Goal: Task Accomplishment & Management: Use online tool/utility

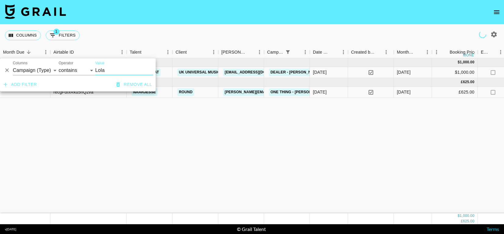
select select "campaign"
type input "L"
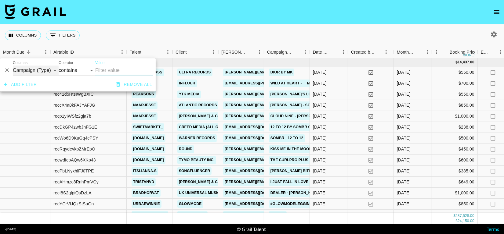
click at [42, 70] on select "Grail Platform ID Airtable ID Talent Manager Client [PERSON_NAME] Campaign (Typ…" at bounding box center [36, 71] width 46 height 10
click at [128, 83] on button "Remove all" at bounding box center [134, 84] width 41 height 11
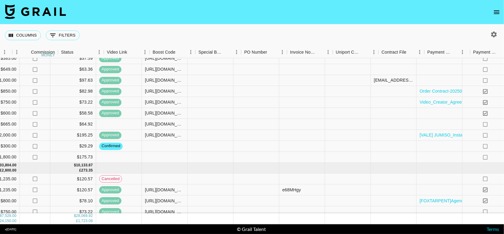
scroll to position [113, 496]
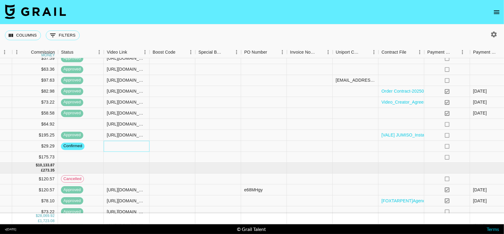
click at [127, 148] on div at bounding box center [127, 146] width 46 height 11
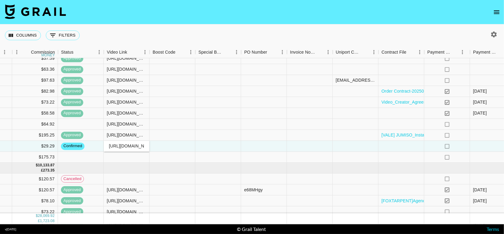
scroll to position [0, 143]
type input "[URL][DOMAIN_NAME]"
click at [198, 152] on div at bounding box center [218, 157] width 46 height 11
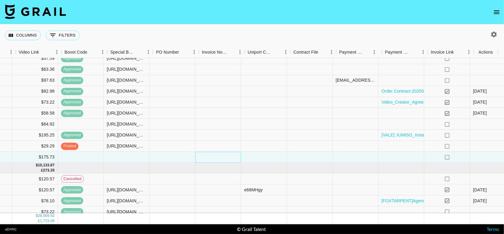
scroll to position [113, 584]
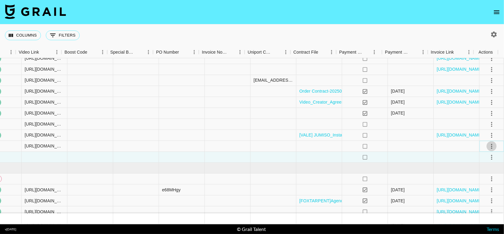
click at [488, 145] on icon "select merge strategy" at bounding box center [491, 146] width 7 height 7
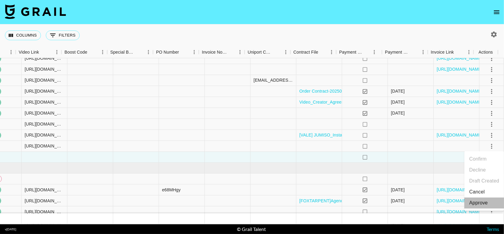
click at [476, 201] on div "Approve" at bounding box center [478, 203] width 19 height 7
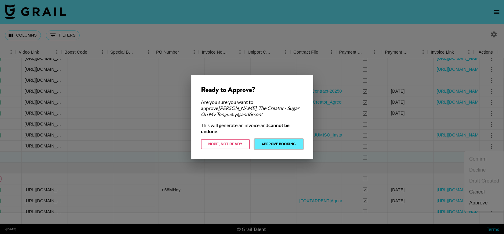
click at [287, 141] on button "Approve Booking" at bounding box center [279, 144] width 49 height 10
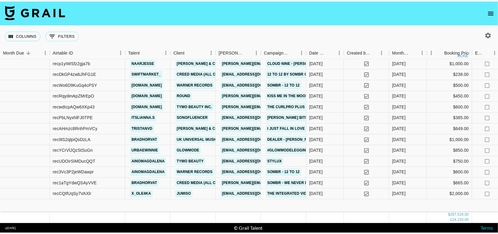
scroll to position [0, 0]
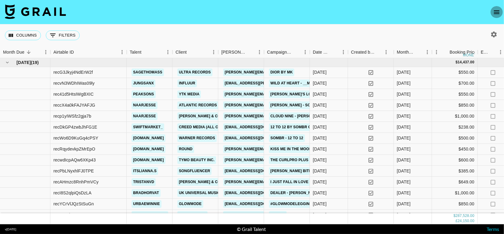
click at [496, 16] on button "open drawer" at bounding box center [496, 12] width 12 height 12
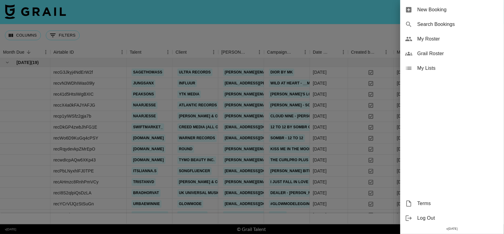
click at [283, 32] on div at bounding box center [252, 117] width 504 height 234
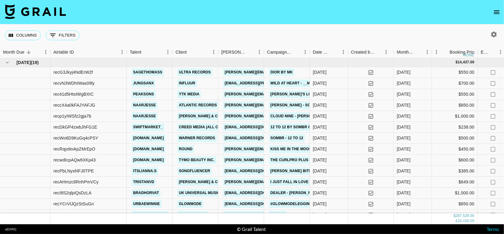
click at [493, 13] on icon "open drawer" at bounding box center [496, 12] width 7 height 7
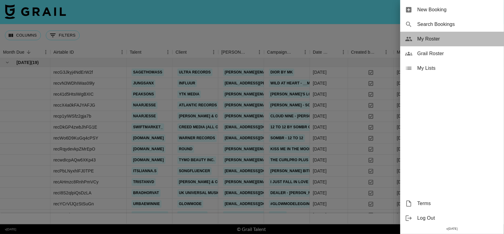
click at [435, 34] on div "My Roster" at bounding box center [452, 39] width 104 height 15
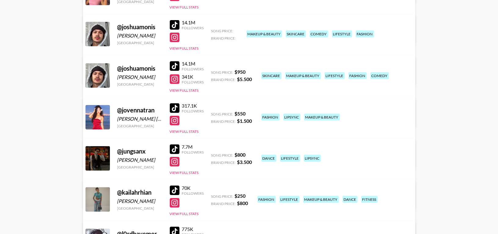
scroll to position [591, 0]
